Goal: Task Accomplishment & Management: Use online tool/utility

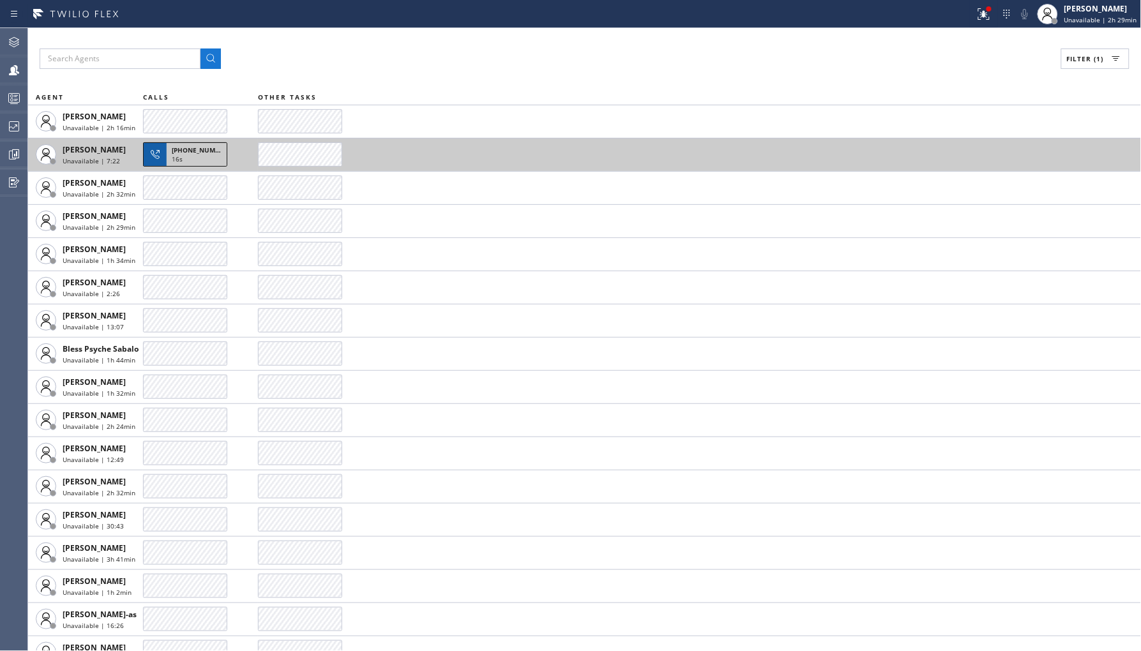
click at [200, 162] on div "16s" at bounding box center [197, 160] width 50 height 11
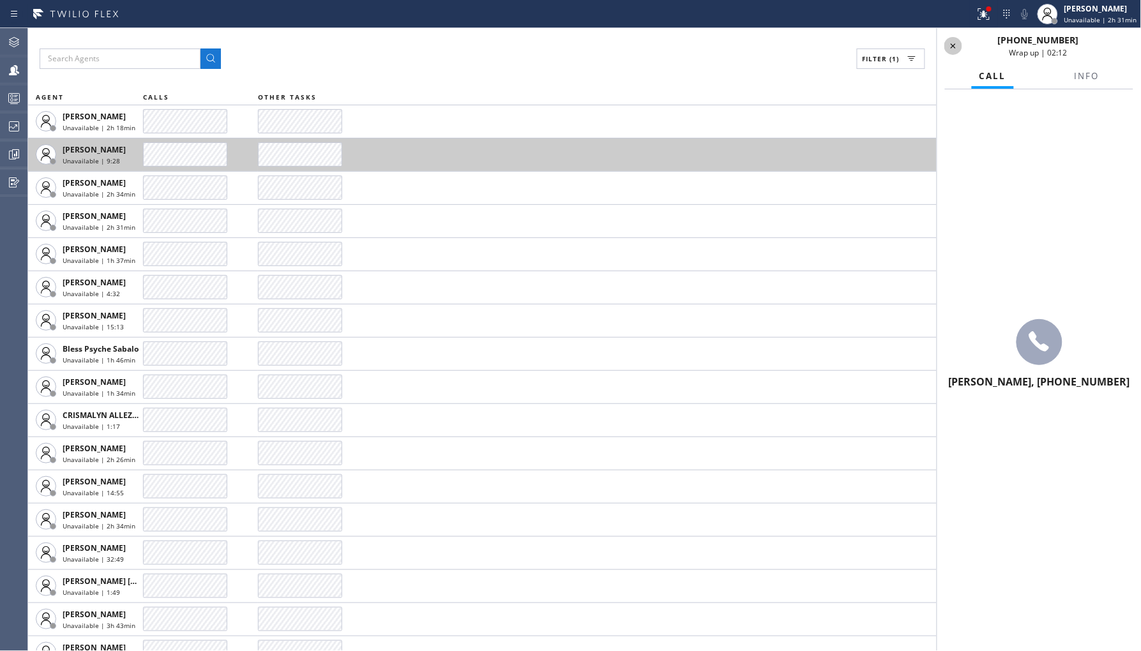
click at [947, 43] on icon at bounding box center [953, 45] width 15 height 15
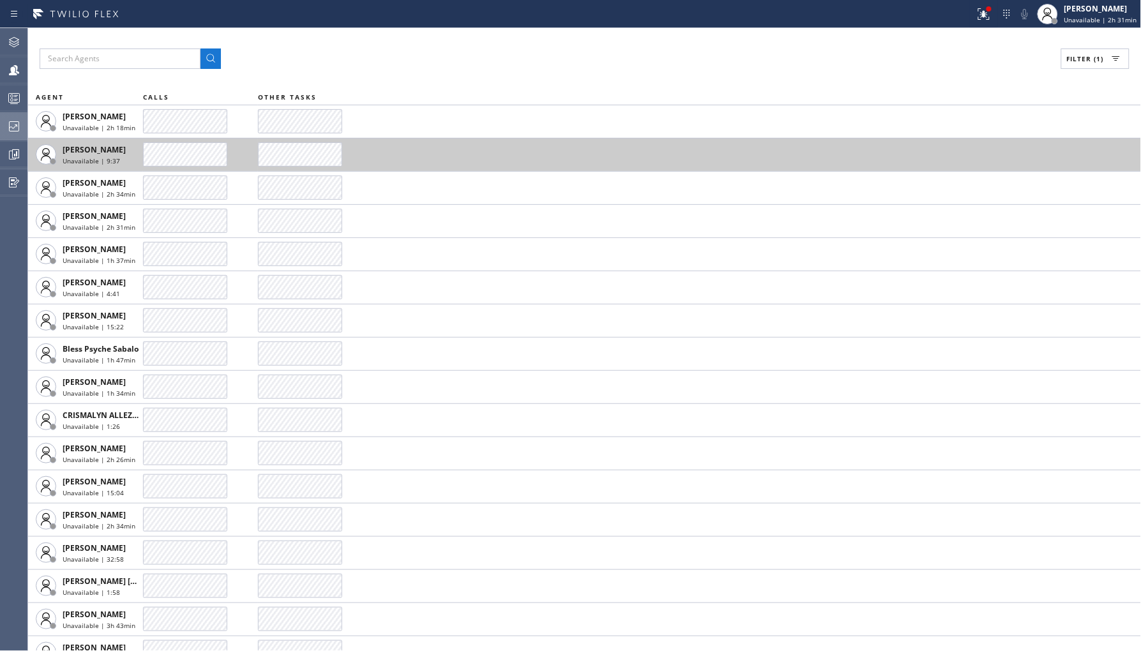
click at [9, 132] on icon at bounding box center [13, 126] width 15 height 15
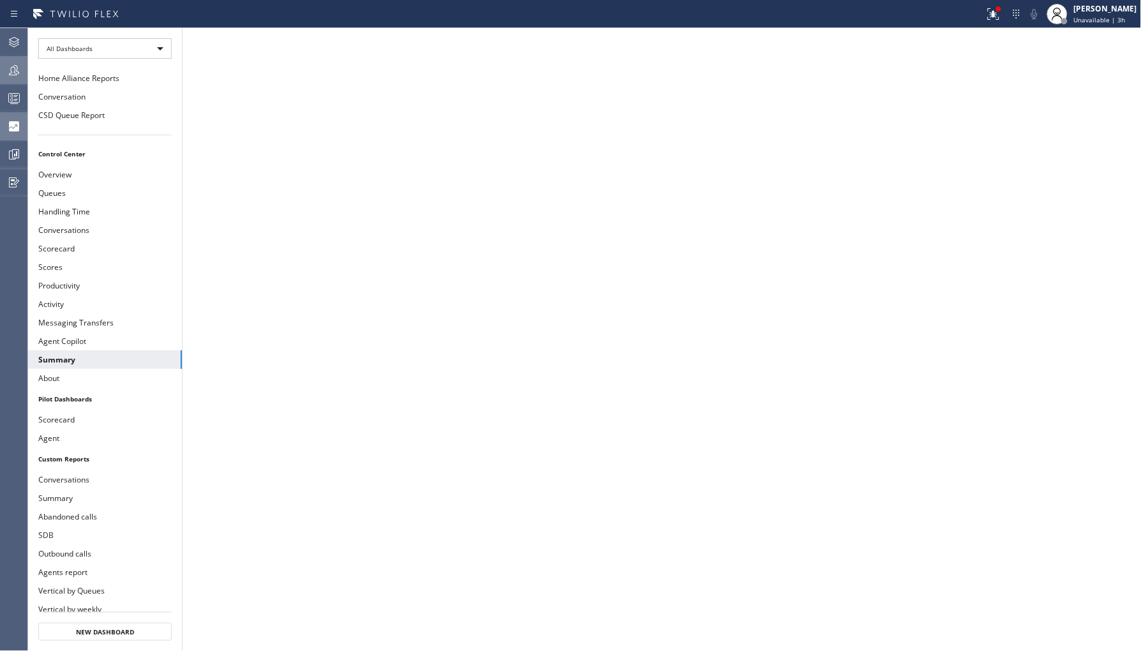
click at [19, 66] on icon at bounding box center [13, 70] width 15 height 15
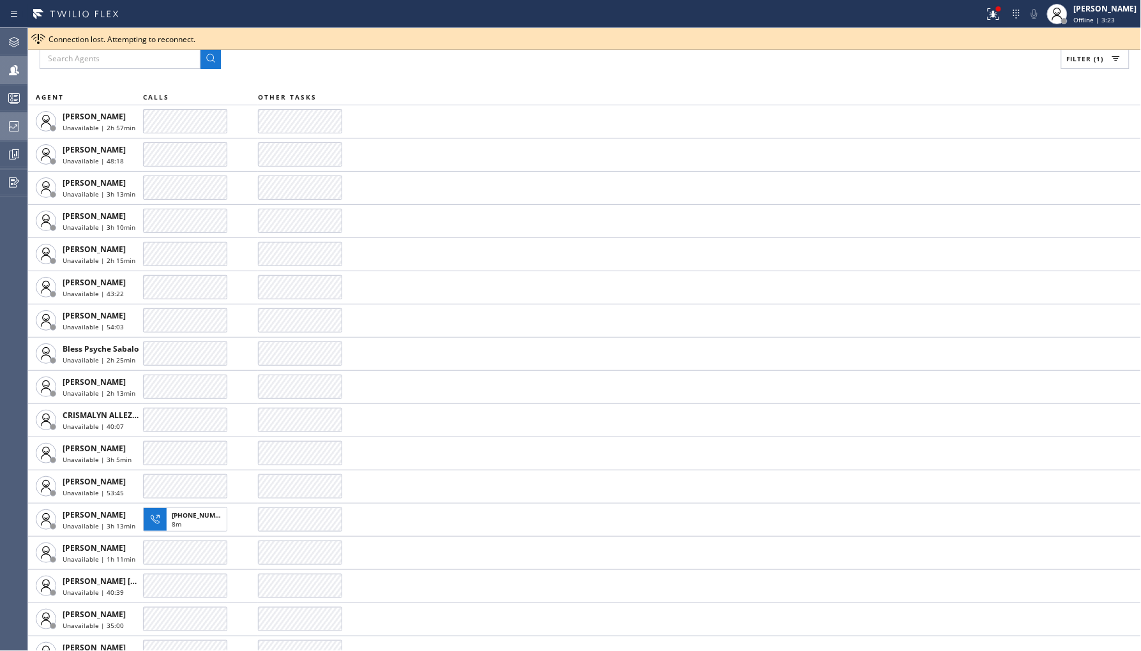
click at [26, 131] on div at bounding box center [14, 126] width 28 height 15
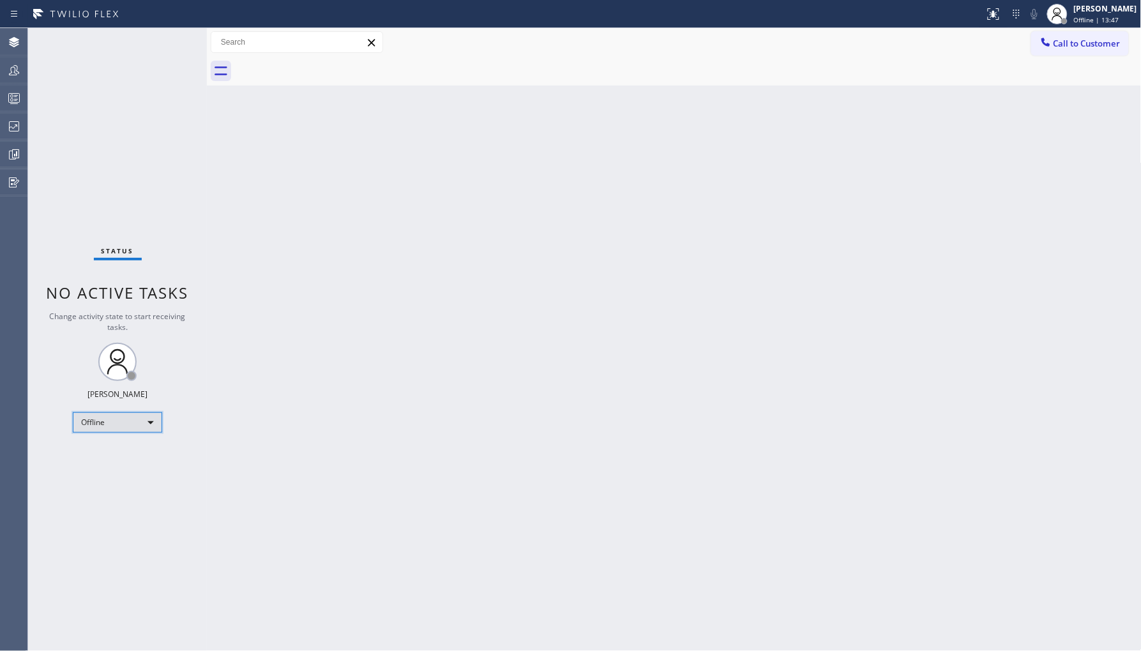
click at [85, 425] on div "Offline" at bounding box center [117, 422] width 89 height 20
click at [126, 471] on li "Unavailable" at bounding box center [116, 471] width 87 height 15
click at [11, 128] on icon at bounding box center [13, 126] width 15 height 15
